Goal: Task Accomplishment & Management: Use online tool/utility

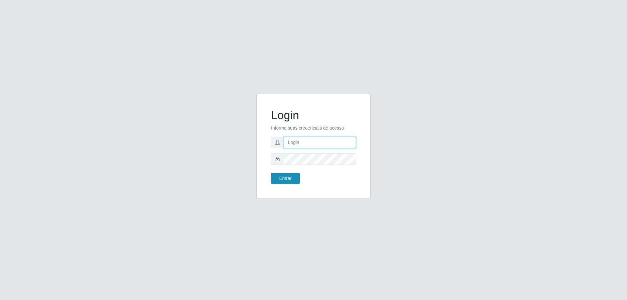
type input "[EMAIL_ADDRESS][DOMAIN_NAME]"
click at [293, 178] on button "Entrar" at bounding box center [285, 178] width 29 height 11
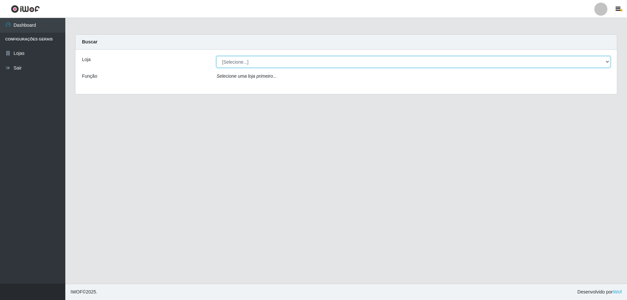
click at [245, 63] on select "[Selecione...] SuperShow Bis - [GEOGRAPHIC_DATA]" at bounding box center [413, 61] width 394 height 11
select select "59"
click at [216, 56] on select "[Selecione...] SuperShow Bis - [GEOGRAPHIC_DATA]" at bounding box center [413, 61] width 394 height 11
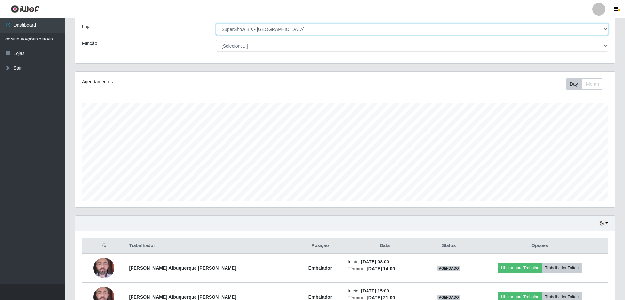
scroll to position [75, 0]
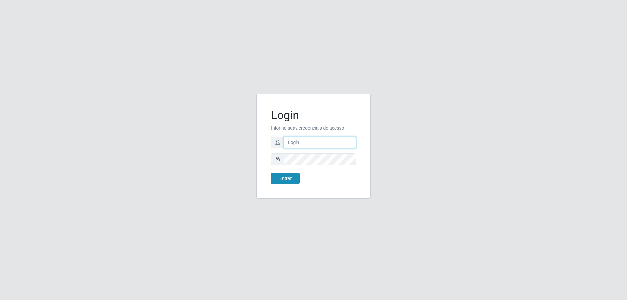
type input "[EMAIL_ADDRESS][DOMAIN_NAME]"
click at [275, 177] on button "Entrar" at bounding box center [285, 178] width 29 height 11
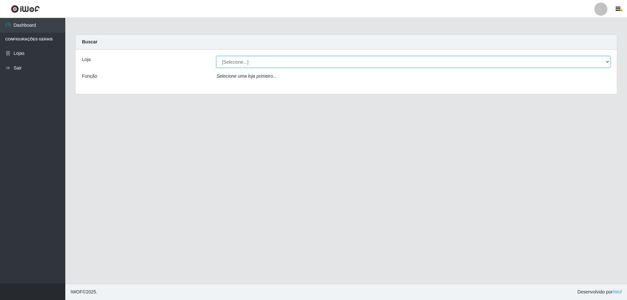
click at [327, 65] on select "[Selecione...] SuperShow Bis - [GEOGRAPHIC_DATA]" at bounding box center [413, 61] width 394 height 11
select select "59"
click at [216, 56] on select "[Selecione...] SuperShow Bis - [GEOGRAPHIC_DATA]" at bounding box center [413, 61] width 394 height 11
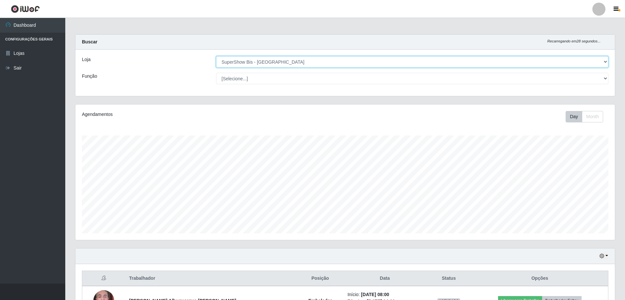
scroll to position [75, 0]
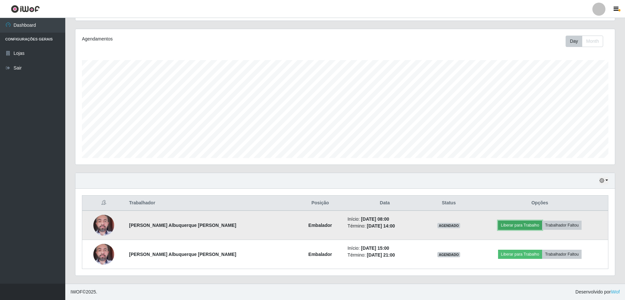
click at [503, 223] on button "Liberar para Trabalho" at bounding box center [520, 225] width 44 height 9
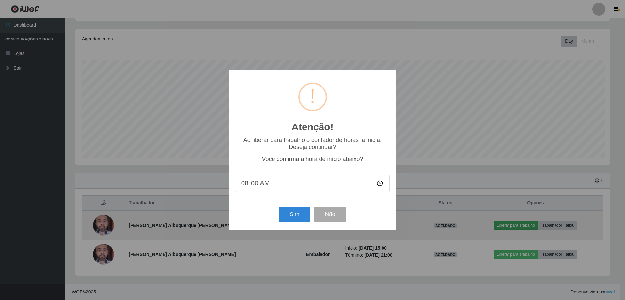
scroll to position [135, 536]
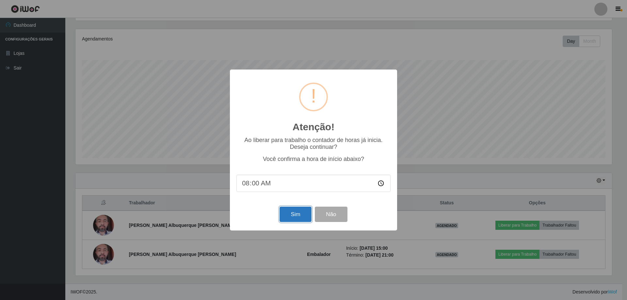
click at [295, 217] on button "Sim" at bounding box center [295, 214] width 32 height 15
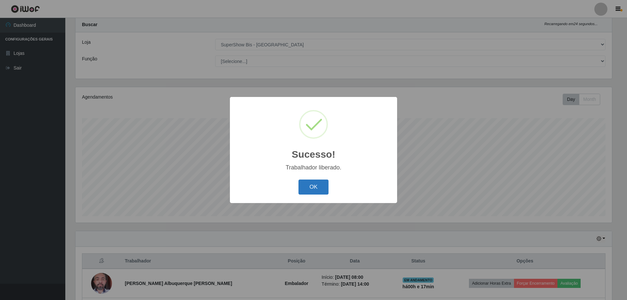
click at [309, 190] on button "OK" at bounding box center [313, 187] width 30 height 15
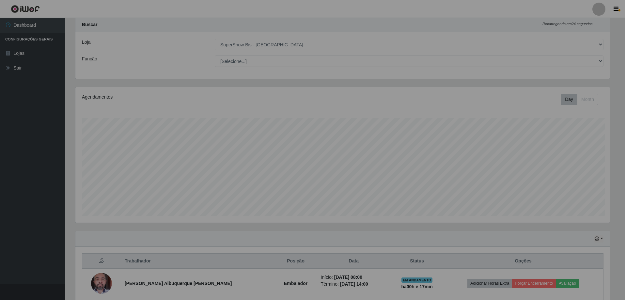
scroll to position [135, 540]
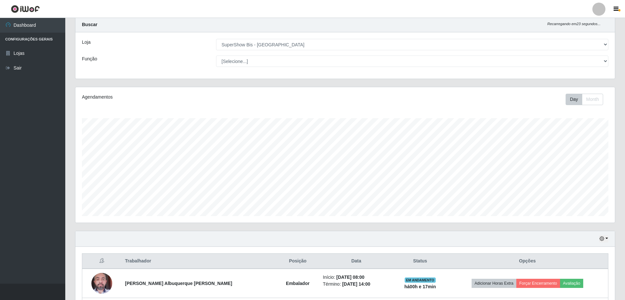
click at [374, 218] on div "Agendamentos Day Month" at bounding box center [345, 154] width 540 height 135
click at [376, 228] on div "Agendamentos Day Month" at bounding box center [345, 159] width 550 height 144
